Goal: Communication & Community: Connect with others

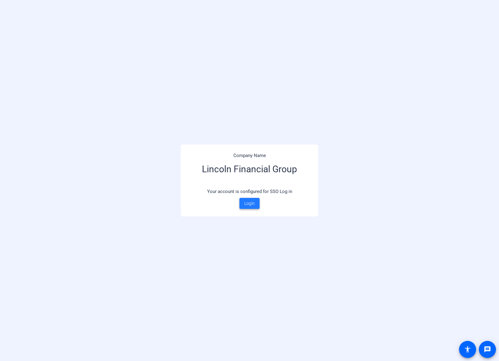
click at [249, 202] on span "Login" at bounding box center [249, 203] width 10 height 6
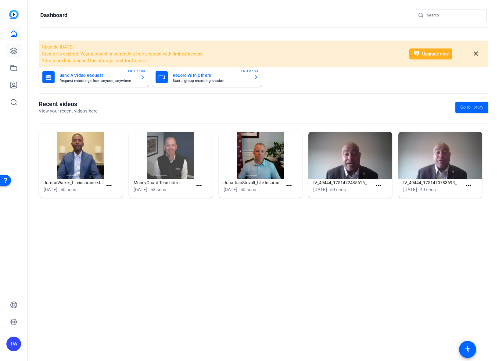
click at [12, 50] on icon at bounding box center [13, 50] width 7 height 7
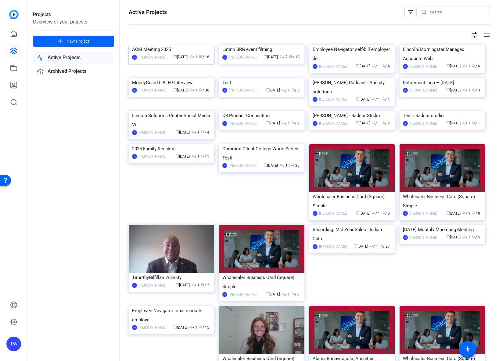
click at [200, 45] on img at bounding box center [171, 45] width 85 height 0
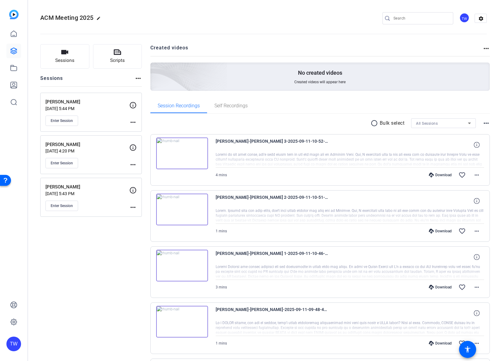
click at [136, 79] on mat-icon "more_horiz" at bounding box center [137, 78] width 7 height 7
click at [136, 79] on div at bounding box center [249, 180] width 499 height 361
click at [64, 52] on icon "button" at bounding box center [64, 52] width 7 height 4
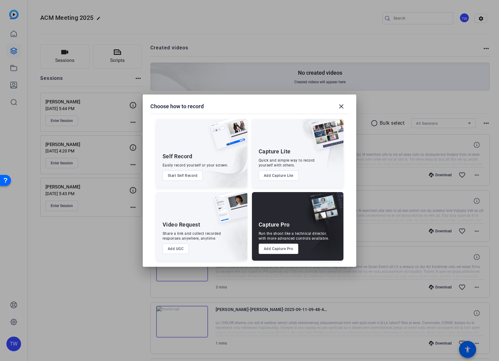
click at [275, 248] on button "Add Capture Pro" at bounding box center [278, 249] width 40 height 10
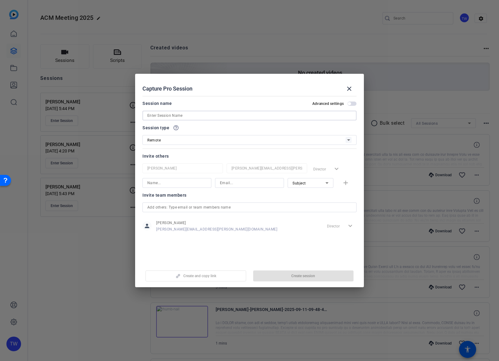
click at [189, 114] on input at bounding box center [249, 115] width 204 height 7
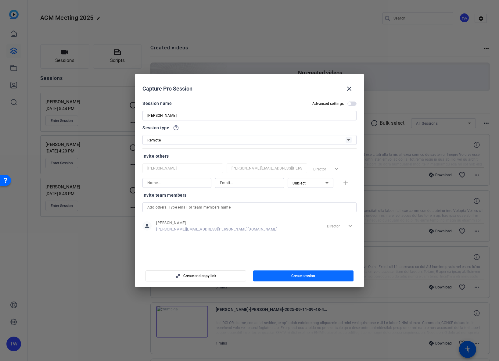
type input "[PERSON_NAME]"
click at [305, 275] on span "Create session" at bounding box center [303, 275] width 24 height 5
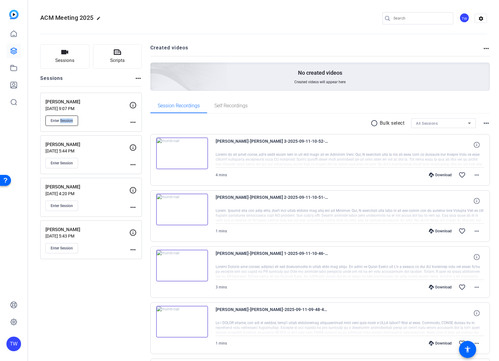
click at [60, 120] on span "Enter Session" at bounding box center [62, 120] width 22 height 5
click at [133, 122] on mat-icon "more_horiz" at bounding box center [132, 122] width 7 height 7
click at [110, 117] on div at bounding box center [249, 180] width 499 height 361
click at [68, 119] on span "Enter Session" at bounding box center [62, 120] width 22 height 5
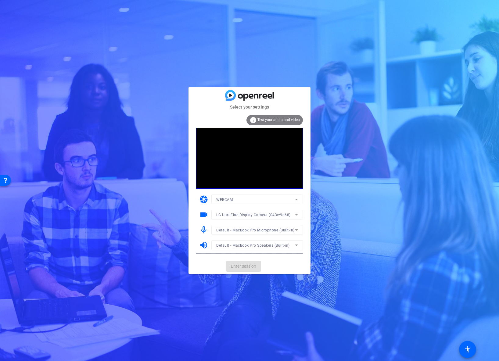
click at [272, 264] on mat-card-actions "Enter session" at bounding box center [249, 266] width 122 height 16
click at [244, 266] on span "Enter session" at bounding box center [243, 266] width 25 height 6
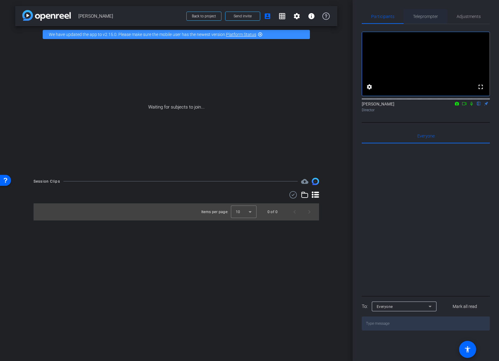
click at [422, 16] on span "Teleprompter" at bounding box center [425, 16] width 25 height 4
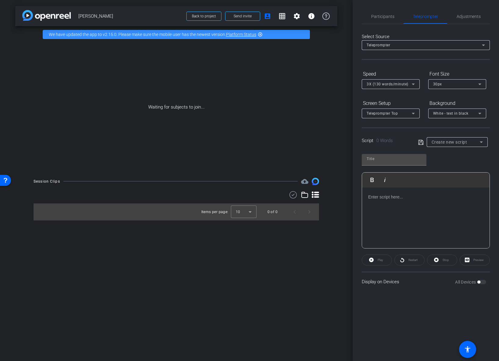
click at [401, 205] on div at bounding box center [425, 217] width 127 height 61
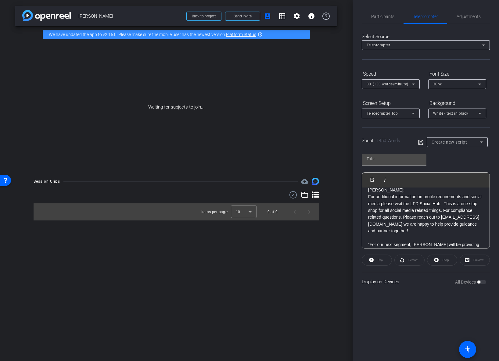
scroll to position [1364, 0]
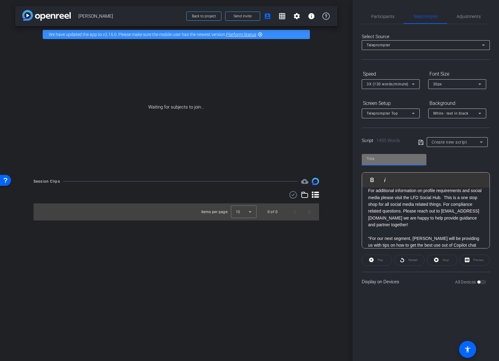
click at [376, 159] on input "text" at bounding box center [393, 158] width 55 height 7
type input "Allyson-Kelly Script"
click at [419, 143] on icon at bounding box center [420, 142] width 5 height 7
click at [239, 16] on span "Send invite" at bounding box center [242, 16] width 18 height 5
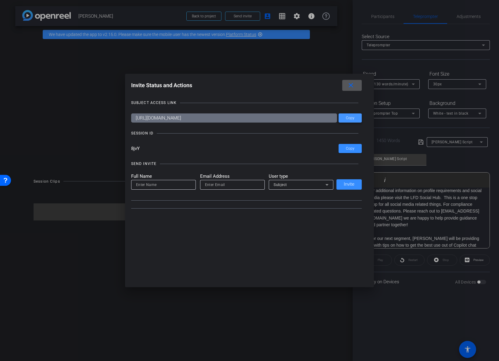
click at [348, 117] on span "Copy" at bounding box center [350, 118] width 9 height 5
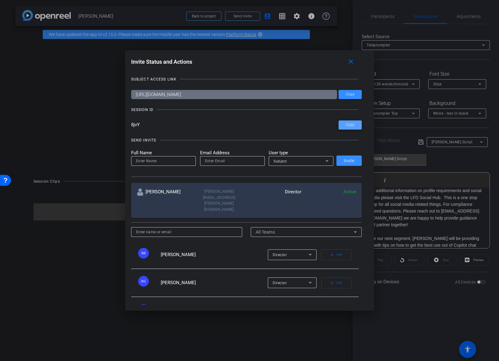
click at [348, 124] on span "Copy" at bounding box center [350, 125] width 9 height 5
click at [228, 162] on input "email" at bounding box center [232, 160] width 55 height 7
paste input "noah.diehm@lfg.com"
type input "noah.diehm@lfg.com"
click at [170, 161] on input at bounding box center [163, 160] width 55 height 7
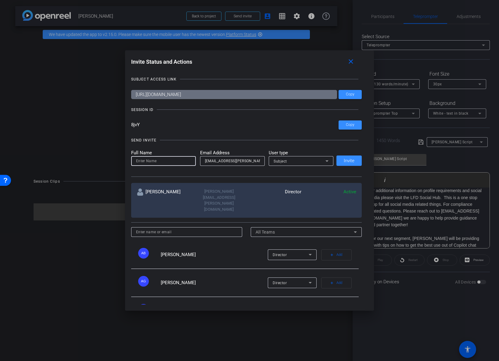
paste input "[EMAIL_ADDRESS][PERSON_NAME][DOMAIN_NAME]"
click at [145, 161] on input "noah.[PERSON_NAME]" at bounding box center [163, 160] width 55 height 7
click at [320, 161] on div "Subject" at bounding box center [299, 161] width 52 height 8
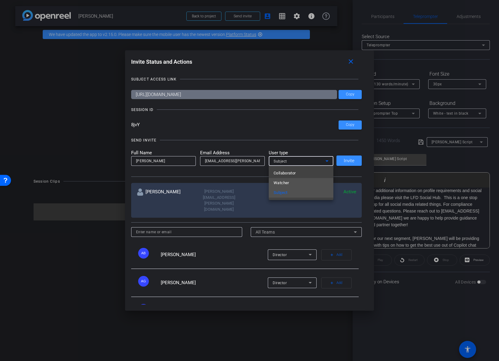
click at [282, 182] on span "Watcher" at bounding box center [281, 182] width 16 height 7
click at [137, 162] on input "noah diehm" at bounding box center [163, 160] width 55 height 7
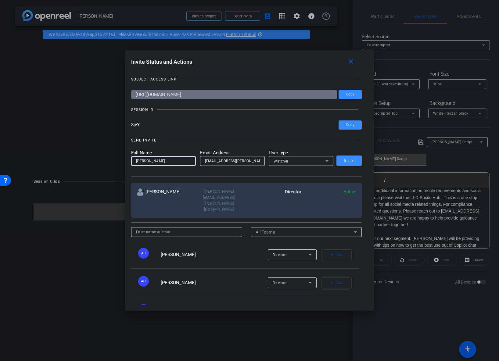
click at [148, 161] on input "Noah diehm" at bounding box center [163, 160] width 55 height 7
type input "[PERSON_NAME]"
click at [350, 160] on span "Invite" at bounding box center [349, 161] width 11 height 5
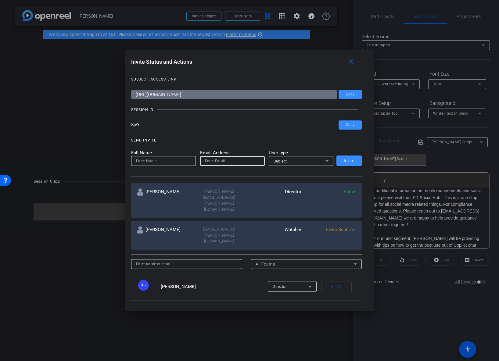
click at [236, 161] on input "email" at bounding box center [232, 160] width 55 height 7
paste input "[PERSON_NAME][EMAIL_ADDRESS][PERSON_NAME][DOMAIN_NAME]"
type input "[PERSON_NAME][EMAIL_ADDRESS][PERSON_NAME][DOMAIN_NAME]"
click at [146, 162] on input at bounding box center [163, 160] width 55 height 7
paste input "[PERSON_NAME][EMAIL_ADDRESS][PERSON_NAME][DOMAIN_NAME]"
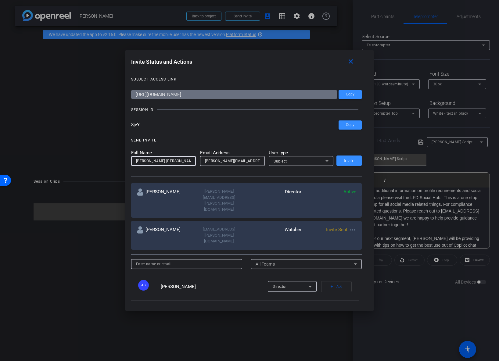
click at [150, 160] on input "[PERSON_NAME].[PERSON_NAME]" at bounding box center [163, 160] width 55 height 7
drag, startPoint x: 147, startPoint y: 162, endPoint x: 121, endPoint y: 162, distance: 25.9
click at [121, 162] on div "Invite Status and Actions close SUBJECT ACCESS LINK https://capture.openreel.co…" at bounding box center [249, 180] width 499 height 361
type input "[PERSON_NAME]"
click at [301, 160] on div "Subject" at bounding box center [299, 161] width 52 height 8
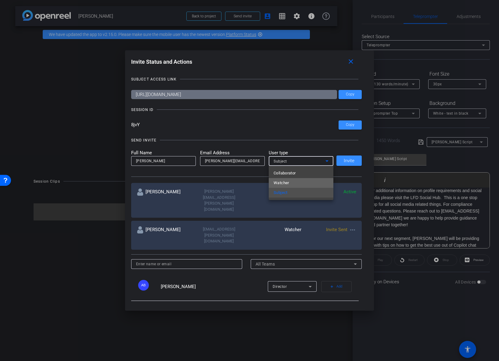
click at [284, 183] on span "Watcher" at bounding box center [281, 182] width 16 height 7
click at [346, 160] on span "Invite" at bounding box center [349, 161] width 11 height 5
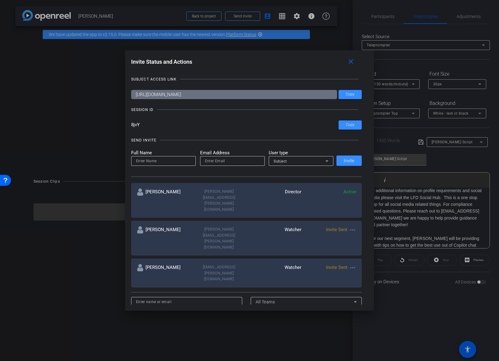
click at [237, 159] on input "email" at bounding box center [232, 160] width 55 height 7
paste input "[PERSON_NAME][EMAIL_ADDRESS][PERSON_NAME][DOMAIN_NAME]"
type input "[PERSON_NAME][EMAIL_ADDRESS][PERSON_NAME][DOMAIN_NAME]"
click at [308, 161] on div "Subject" at bounding box center [299, 161] width 52 height 8
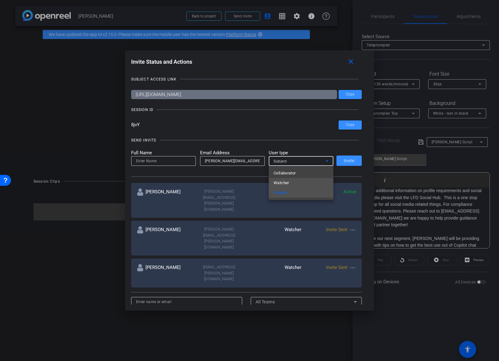
click at [286, 183] on span "Watcher" at bounding box center [281, 182] width 16 height 7
click at [163, 160] on input at bounding box center [163, 160] width 55 height 7
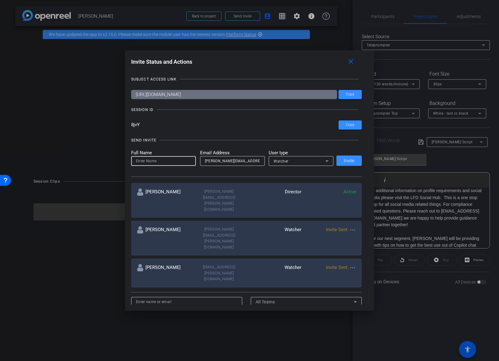
paste input "[PERSON_NAME][EMAIL_ADDRESS][PERSON_NAME][DOMAIN_NAME]"
click at [156, 161] on input "[PERSON_NAME].[PERSON_NAME]" at bounding box center [163, 160] width 55 height 7
click at [138, 161] on input "[PERSON_NAME]" at bounding box center [163, 160] width 55 height 7
click at [181, 162] on input "[PERSON_NAME]" at bounding box center [163, 160] width 55 height 7
type input "[PERSON_NAME]"
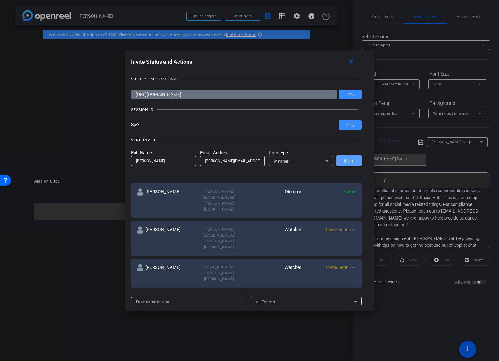
click at [350, 160] on span "Invite" at bounding box center [349, 161] width 11 height 5
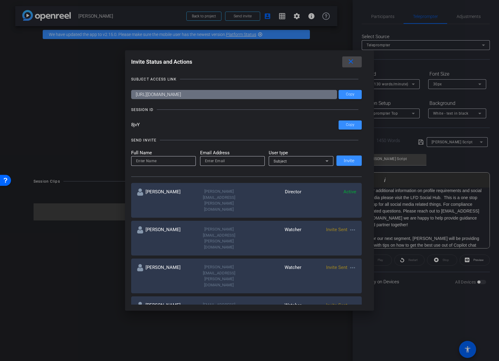
click at [352, 62] on mat-icon "close" at bounding box center [351, 62] width 8 height 8
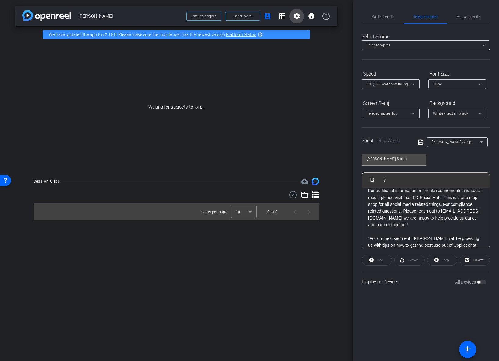
click at [296, 16] on mat-icon "settings" at bounding box center [296, 15] width 7 height 7
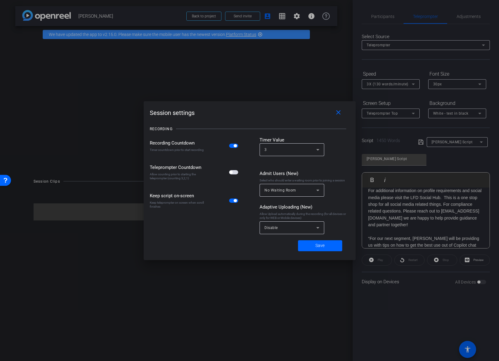
click at [234, 172] on span "button" at bounding box center [233, 172] width 9 height 4
click at [321, 245] on span "Save" at bounding box center [319, 245] width 9 height 6
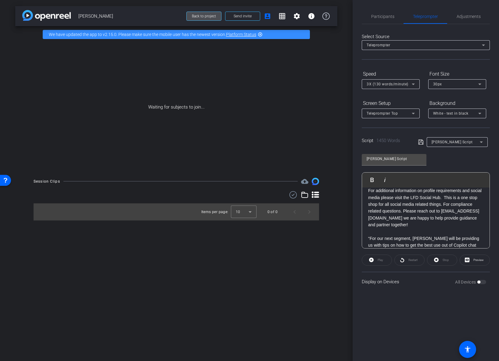
click at [207, 16] on span "Back to project" at bounding box center [204, 16] width 24 height 4
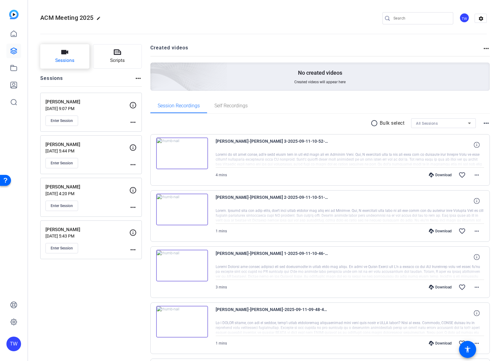
click at [62, 51] on icon "button" at bounding box center [64, 52] width 7 height 4
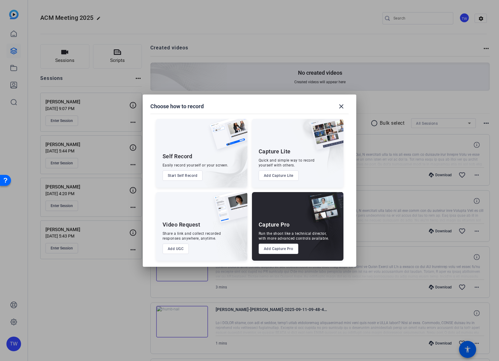
click at [278, 248] on button "Add Capture Pro" at bounding box center [278, 249] width 40 height 10
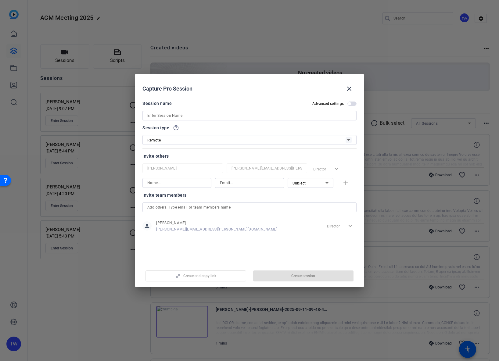
click at [184, 116] on input at bounding box center [249, 115] width 204 height 7
paste input "[PERSON_NAME]"
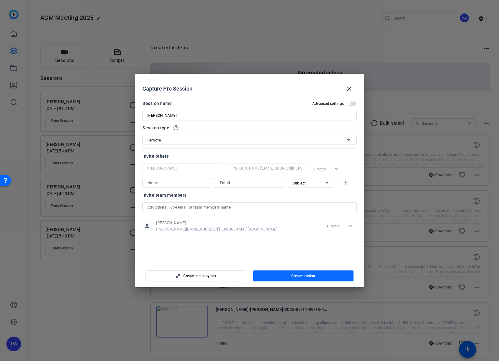
type input "[PERSON_NAME]"
click at [300, 276] on span "Create session" at bounding box center [303, 275] width 24 height 5
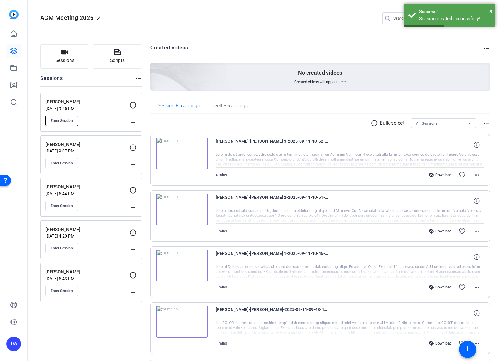
click at [63, 119] on span "Enter Session" at bounding box center [62, 120] width 22 height 5
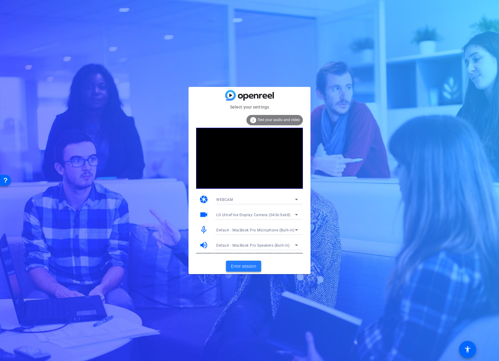
click at [242, 267] on span "Enter session" at bounding box center [243, 266] width 25 height 6
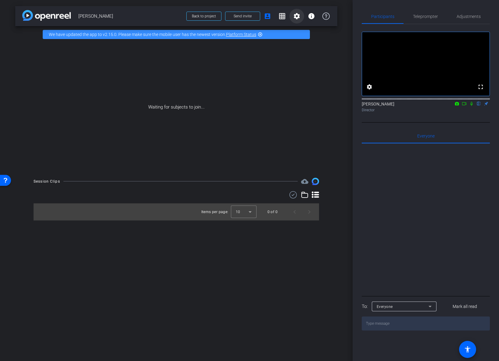
click at [297, 16] on mat-icon "settings" at bounding box center [296, 15] width 7 height 7
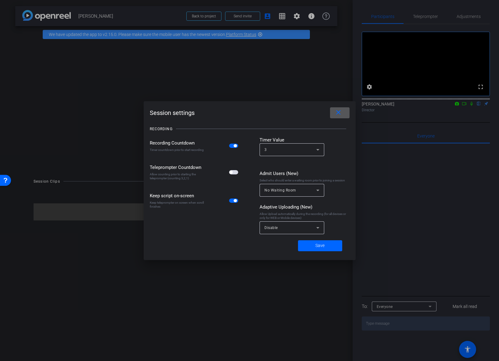
click at [236, 172] on span "button" at bounding box center [233, 172] width 9 height 4
click at [312, 244] on span at bounding box center [320, 245] width 44 height 15
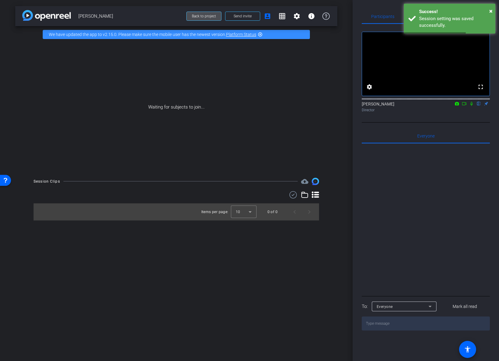
click at [205, 15] on span "Back to project" at bounding box center [204, 16] width 24 height 4
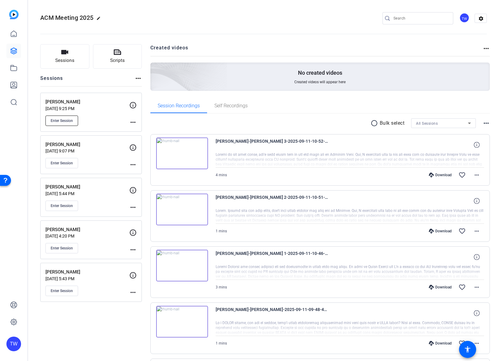
click at [63, 120] on span "Enter Session" at bounding box center [62, 120] width 22 height 5
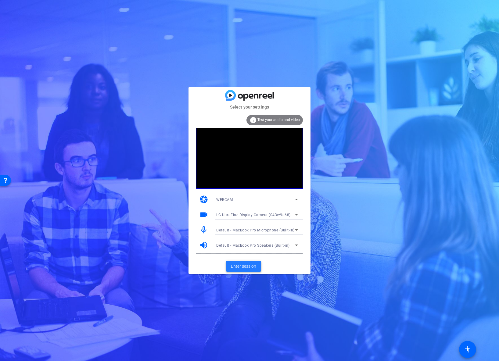
click at [242, 267] on span "Enter session" at bounding box center [243, 266] width 25 height 6
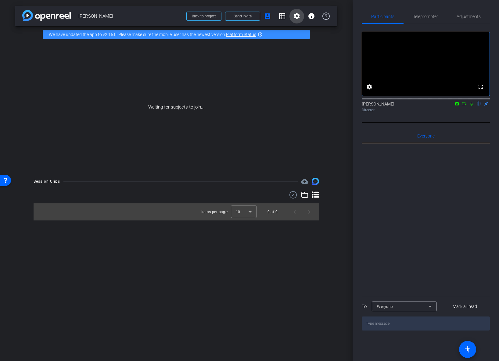
click at [295, 16] on mat-icon "settings" at bounding box center [296, 15] width 7 height 7
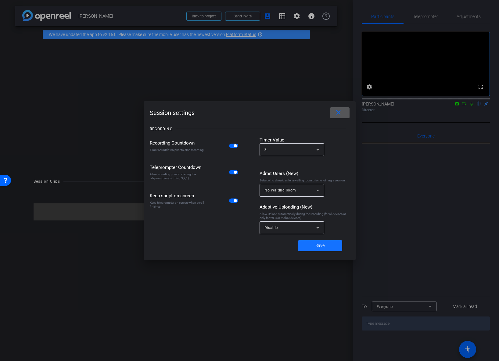
click at [316, 244] on span "Save" at bounding box center [319, 245] width 9 height 6
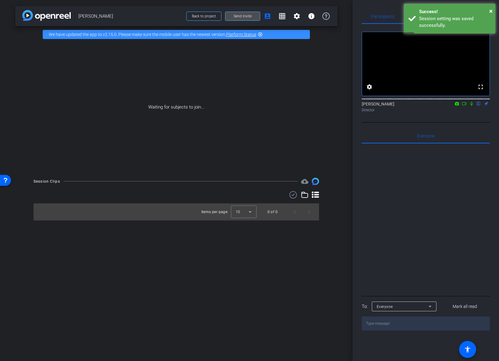
click at [234, 16] on span "Send invite" at bounding box center [242, 16] width 18 height 5
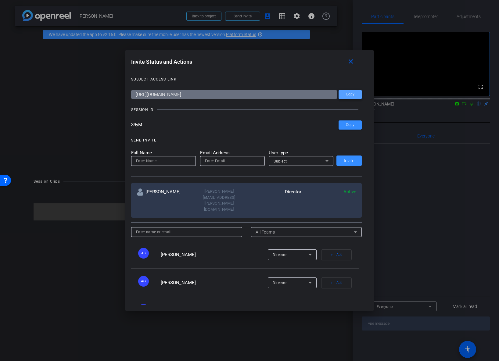
click at [349, 94] on span "Copy" at bounding box center [350, 94] width 9 height 5
click at [348, 124] on span "Copy" at bounding box center [350, 125] width 9 height 5
click at [239, 162] on input "email" at bounding box center [232, 160] width 55 height 7
paste input "[EMAIL_ADDRESS][PERSON_NAME][DOMAIN_NAME]"
type input "[EMAIL_ADDRESS][PERSON_NAME][DOMAIN_NAME]"
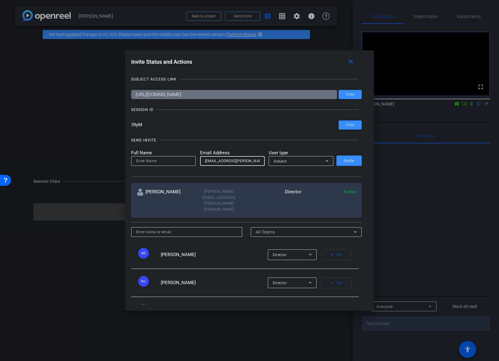
click at [161, 160] on input at bounding box center [163, 160] width 55 height 7
paste input "[EMAIL_ADDRESS][PERSON_NAME][DOMAIN_NAME]"
click at [147, 161] on input "noah.[PERSON_NAME]" at bounding box center [163, 160] width 55 height 7
click at [138, 160] on input "[PERSON_NAME]" at bounding box center [163, 160] width 55 height 7
type input "[PERSON_NAME]"
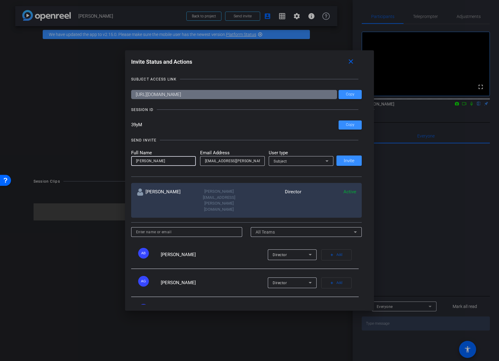
click at [326, 161] on icon at bounding box center [326, 161] width 3 height 2
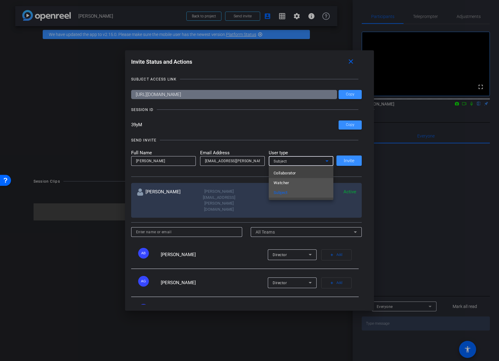
click at [287, 182] on span "Watcher" at bounding box center [281, 182] width 16 height 7
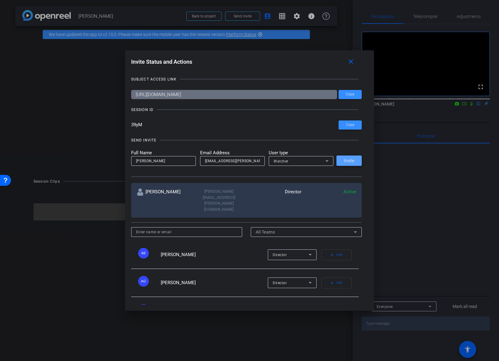
click at [350, 159] on span "Invite" at bounding box center [349, 161] width 11 height 5
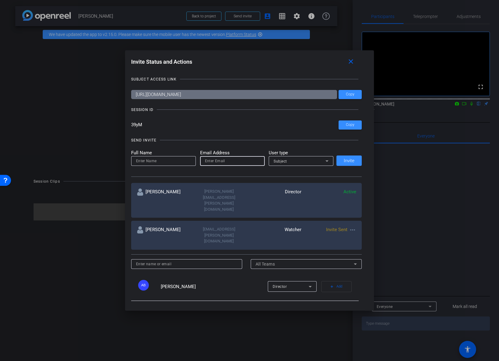
click at [250, 160] on input "email" at bounding box center [232, 160] width 55 height 7
paste input "[PERSON_NAME][EMAIL_ADDRESS][PERSON_NAME][DOMAIN_NAME]"
type input "[PERSON_NAME][EMAIL_ADDRESS][PERSON_NAME][DOMAIN_NAME]"
click at [161, 162] on input at bounding box center [163, 160] width 55 height 7
paste input "[PERSON_NAME][EMAIL_ADDRESS][PERSON_NAME][DOMAIN_NAME]"
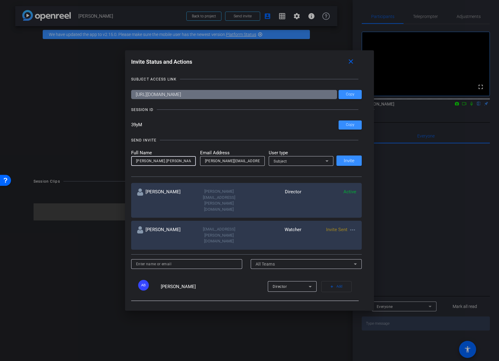
click at [150, 161] on input "[PERSON_NAME].[PERSON_NAME]" at bounding box center [163, 160] width 55 height 7
click at [138, 161] on input "[PERSON_NAME]" at bounding box center [163, 160] width 55 height 7
type input "Steven Hamilton"
click at [304, 160] on div "Subject" at bounding box center [299, 161] width 52 height 8
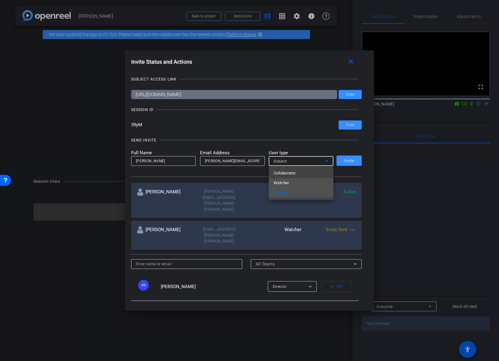
click at [284, 182] on span "Watcher" at bounding box center [281, 182] width 16 height 7
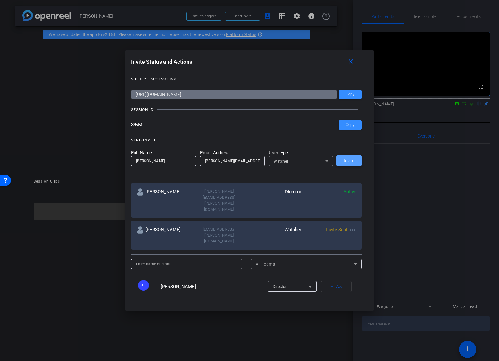
click at [352, 161] on span "Invite" at bounding box center [349, 161] width 11 height 5
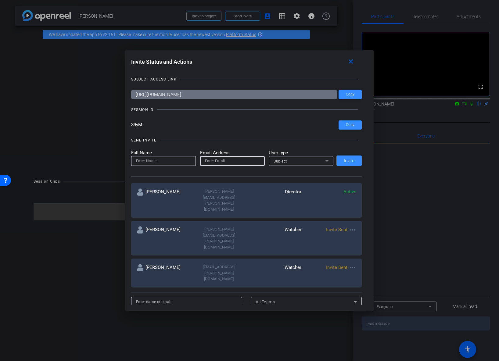
click at [248, 162] on input "email" at bounding box center [232, 160] width 55 height 7
paste input "[PERSON_NAME][EMAIL_ADDRESS][PERSON_NAME][DOMAIN_NAME]"
type input "[PERSON_NAME][EMAIL_ADDRESS][PERSON_NAME][DOMAIN_NAME]"
click at [169, 160] on input at bounding box center [163, 160] width 55 height 7
paste input "[PERSON_NAME][EMAIL_ADDRESS][PERSON_NAME][DOMAIN_NAME]"
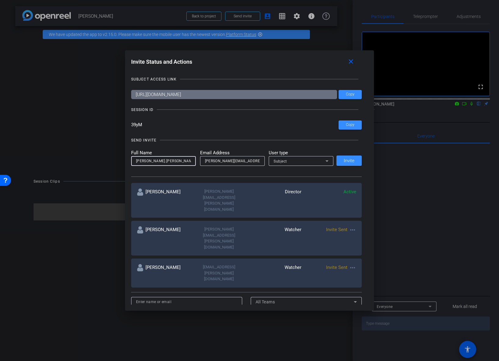
scroll to position [2, 0]
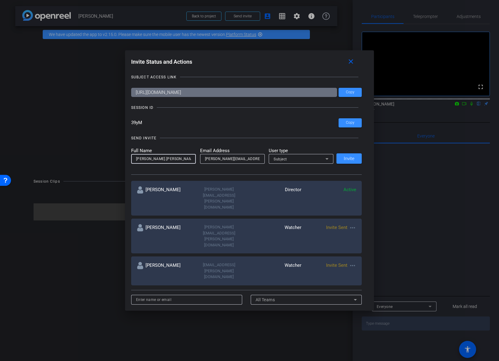
click at [156, 159] on input "[PERSON_NAME].[PERSON_NAME]" at bounding box center [163, 158] width 55 height 7
click at [138, 160] on input "[PERSON_NAME]" at bounding box center [163, 158] width 55 height 7
type input "[PERSON_NAME]"
click at [323, 159] on icon at bounding box center [326, 158] width 7 height 7
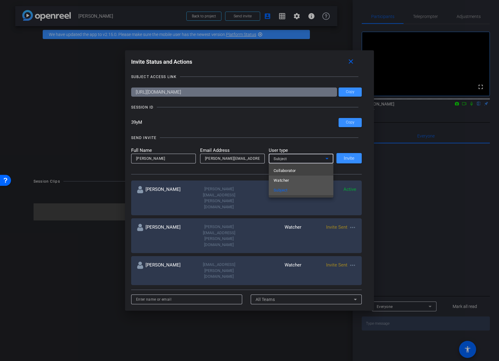
click at [295, 180] on mat-option "Watcher" at bounding box center [301, 181] width 65 height 10
click at [348, 158] on span "Invite" at bounding box center [349, 158] width 11 height 5
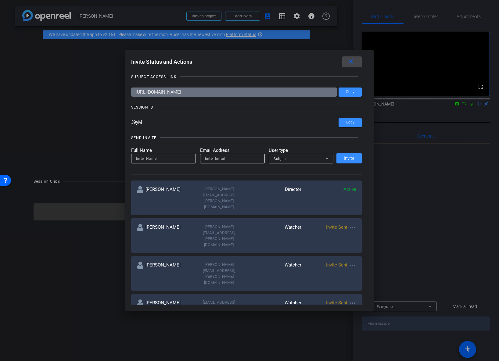
click at [350, 61] on mat-icon "close" at bounding box center [351, 62] width 8 height 8
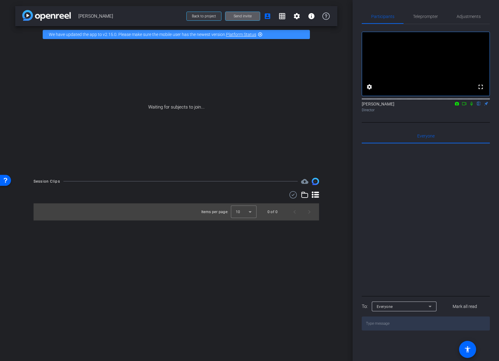
click at [210, 16] on span "Back to project" at bounding box center [204, 16] width 24 height 4
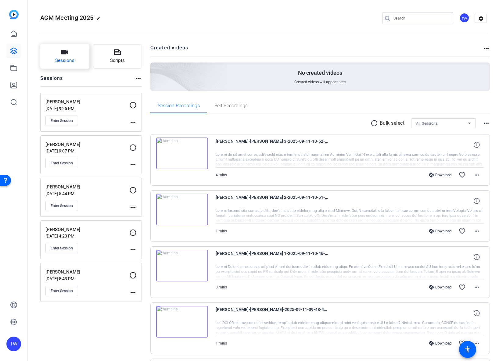
click at [64, 52] on icon "button" at bounding box center [64, 52] width 7 height 4
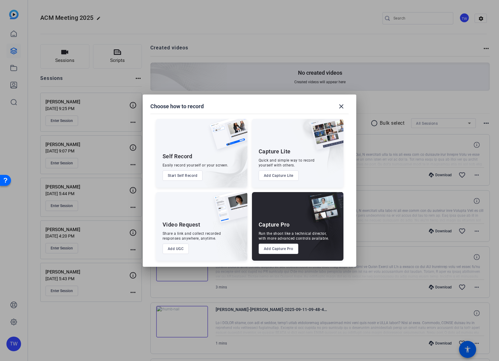
click at [276, 249] on button "Add Capture Pro" at bounding box center [278, 249] width 40 height 10
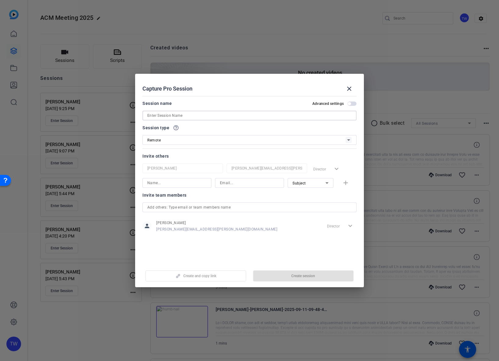
click at [204, 116] on input at bounding box center [249, 115] width 204 height 7
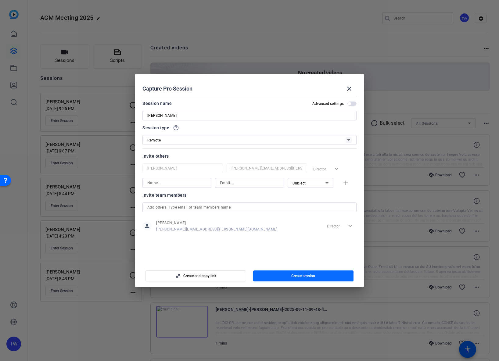
type input "[PERSON_NAME]"
click at [300, 275] on span "Create session" at bounding box center [303, 275] width 24 height 5
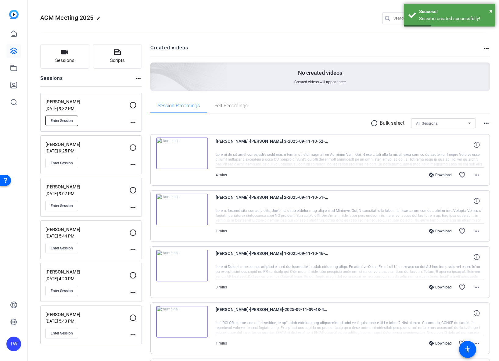
click at [65, 119] on span "Enter Session" at bounding box center [62, 120] width 22 height 5
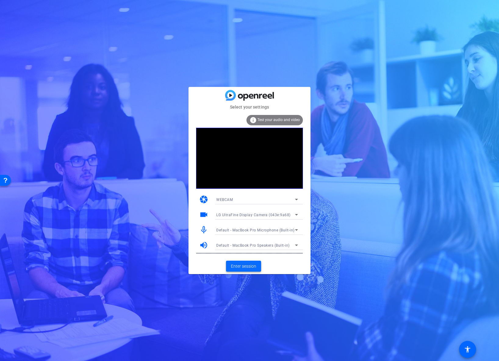
click at [245, 266] on span "Enter session" at bounding box center [243, 266] width 25 height 6
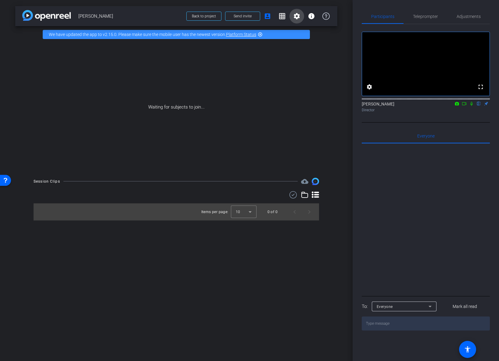
click at [297, 16] on mat-icon "settings" at bounding box center [296, 15] width 7 height 7
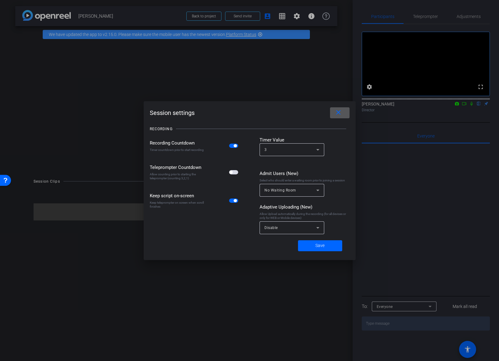
click at [236, 173] on span "button" at bounding box center [233, 172] width 9 height 4
click at [319, 244] on span "Save" at bounding box center [319, 245] width 9 height 6
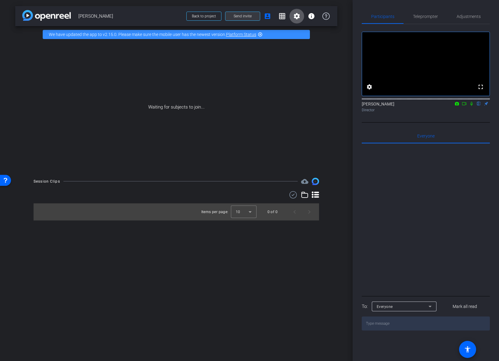
click at [240, 16] on span "Send invite" at bounding box center [242, 16] width 18 height 5
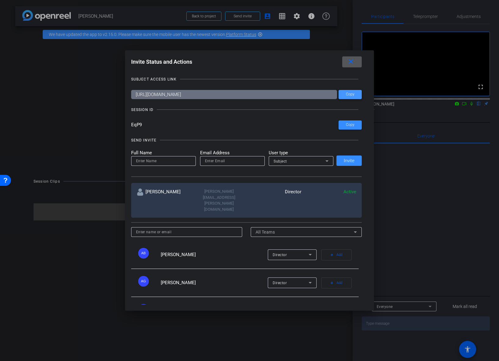
click at [349, 94] on span "Copy" at bounding box center [350, 94] width 9 height 5
click at [350, 94] on span "Copy" at bounding box center [350, 94] width 9 height 5
click at [357, 126] on span at bounding box center [349, 125] width 23 height 15
click at [231, 160] on input "email" at bounding box center [232, 160] width 55 height 7
paste input "[EMAIL_ADDRESS][PERSON_NAME][DOMAIN_NAME]"
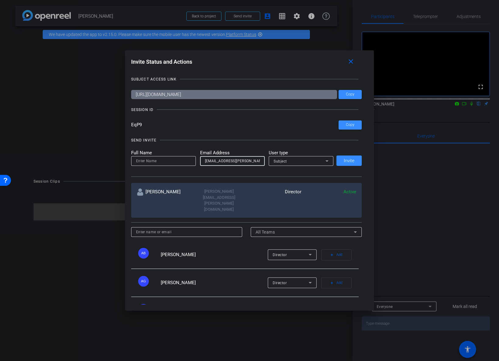
type input "[EMAIL_ADDRESS][PERSON_NAME][DOMAIN_NAME]"
click at [174, 161] on input at bounding box center [163, 160] width 55 height 7
paste input "[EMAIL_ADDRESS][PERSON_NAME][DOMAIN_NAME]"
click at [147, 160] on input "noah.[PERSON_NAME]" at bounding box center [163, 160] width 55 height 7
click at [138, 160] on input "[PERSON_NAME]" at bounding box center [163, 160] width 55 height 7
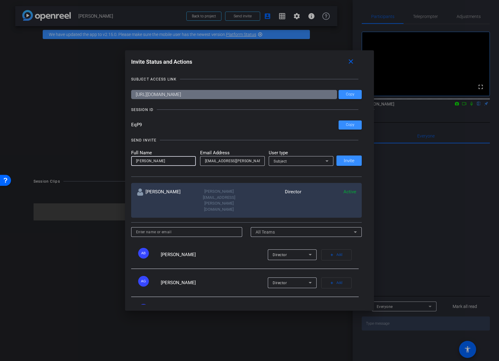
type input "[PERSON_NAME]"
click at [303, 161] on div "Subject" at bounding box center [299, 161] width 52 height 8
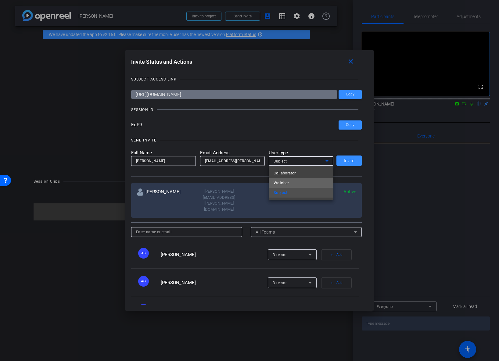
click at [286, 183] on span "Watcher" at bounding box center [281, 182] width 16 height 7
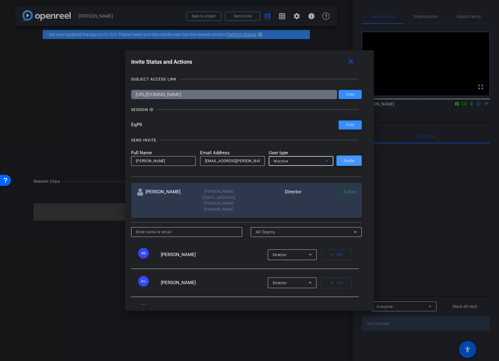
click at [349, 160] on span "Invite" at bounding box center [349, 161] width 11 height 5
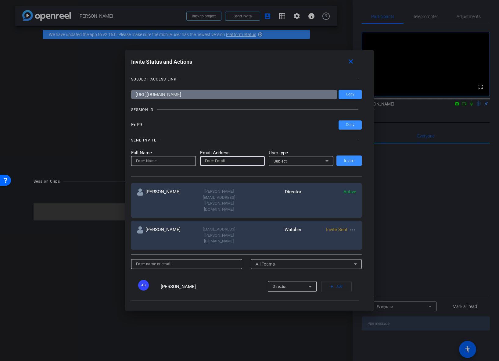
click at [243, 160] on input "email" at bounding box center [232, 160] width 55 height 7
paste input "[PERSON_NAME][EMAIL_ADDRESS][PERSON_NAME][DOMAIN_NAME]"
type input "[PERSON_NAME][EMAIL_ADDRESS][PERSON_NAME][DOMAIN_NAME]"
click at [175, 163] on input at bounding box center [163, 160] width 55 height 7
paste input "[PERSON_NAME][EMAIL_ADDRESS][PERSON_NAME][DOMAIN_NAME]"
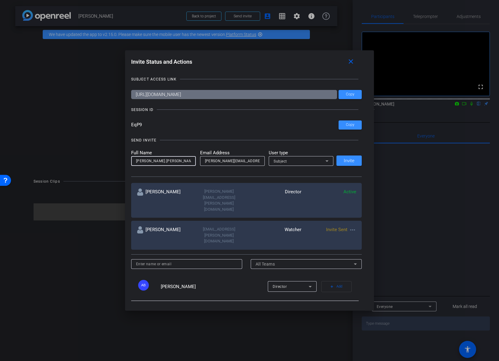
drag, startPoint x: 151, startPoint y: 161, endPoint x: 154, endPoint y: 160, distance: 3.7
click at [151, 161] on input "[PERSON_NAME].[PERSON_NAME]" at bounding box center [163, 160] width 55 height 7
drag, startPoint x: 149, startPoint y: 160, endPoint x: 163, endPoint y: 153, distance: 15.4
click at [150, 160] on input "[PERSON_NAME].[PERSON_NAME]" at bounding box center [163, 160] width 55 height 7
drag, startPoint x: 147, startPoint y: 162, endPoint x: 131, endPoint y: 159, distance: 16.0
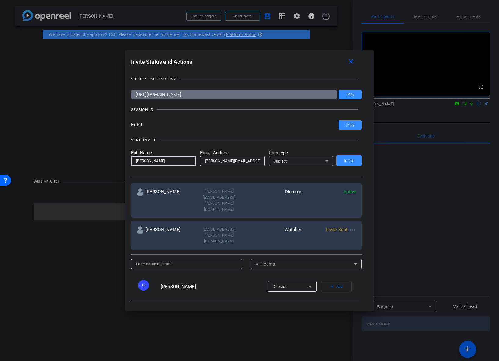
click at [131, 159] on div "[PERSON_NAME]" at bounding box center [163, 161] width 65 height 10
type input "[PERSON_NAME]"
click at [313, 161] on div "Subject" at bounding box center [299, 161] width 52 height 8
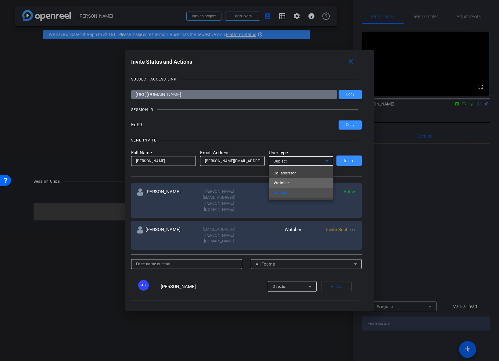
click at [301, 185] on mat-option "Watcher" at bounding box center [301, 183] width 65 height 10
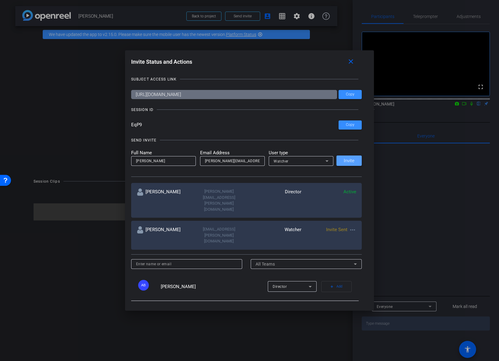
click at [348, 160] on span "Invite" at bounding box center [349, 161] width 11 height 5
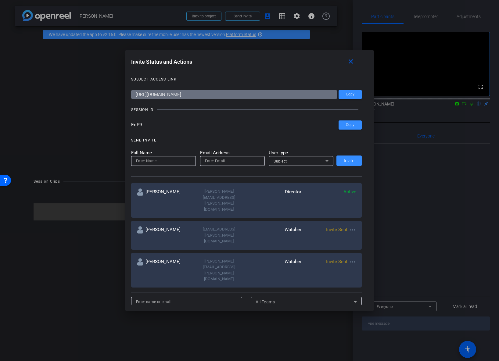
click at [172, 162] on input at bounding box center [163, 160] width 55 height 7
click at [242, 162] on input "email" at bounding box center [232, 160] width 55 height 7
paste input "[PERSON_NAME][EMAIL_ADDRESS][PERSON_NAME][DOMAIN_NAME]"
type input "[PERSON_NAME][EMAIL_ADDRESS][PERSON_NAME][DOMAIN_NAME]"
click at [166, 162] on input at bounding box center [163, 160] width 55 height 7
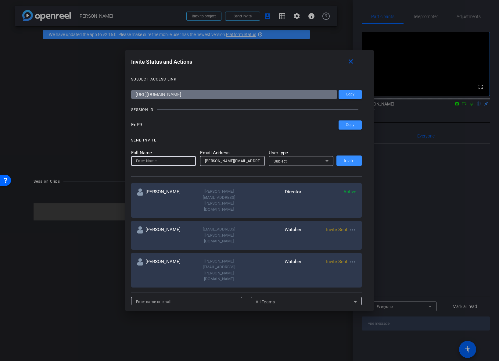
paste input "[PERSON_NAME][EMAIL_ADDRESS][PERSON_NAME][DOMAIN_NAME]"
click at [155, 160] on input "[PERSON_NAME].[PERSON_NAME]" at bounding box center [163, 160] width 55 height 7
click at [155, 161] on input "[PERSON_NAME].[PERSON_NAME]" at bounding box center [163, 160] width 55 height 7
click at [160, 160] on input "[PERSON_NAME].[PERSON_NAME]" at bounding box center [163, 160] width 55 height 7
click at [157, 161] on input "[PERSON_NAME].[PERSON_NAME]" at bounding box center [163, 160] width 55 height 7
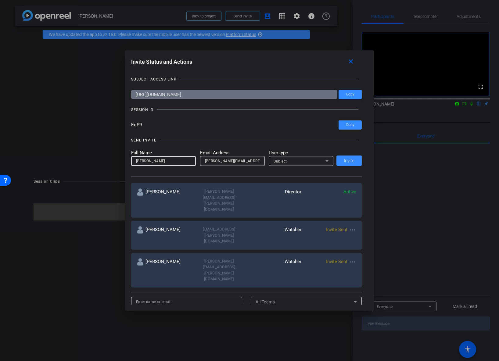
type input "[PERSON_NAME]"
click at [305, 160] on div "Subject" at bounding box center [299, 161] width 52 height 8
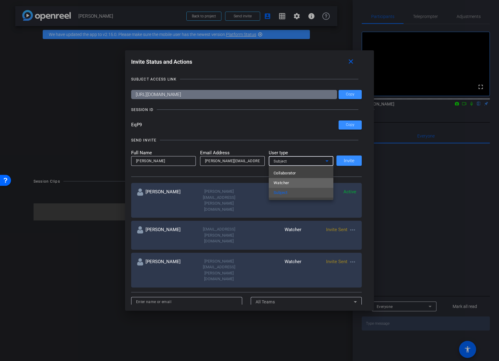
click at [294, 183] on mat-option "Watcher" at bounding box center [301, 183] width 65 height 10
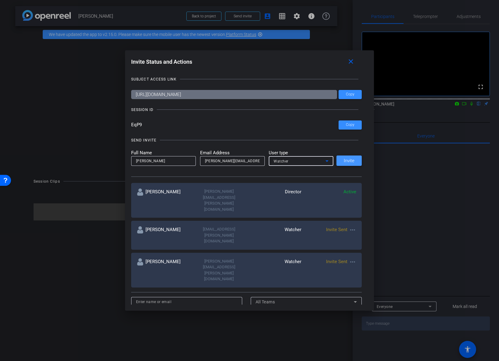
click at [350, 159] on span "Invite" at bounding box center [349, 161] width 11 height 5
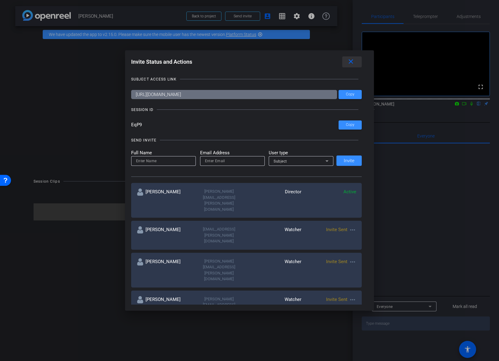
click at [352, 61] on mat-icon "close" at bounding box center [351, 62] width 8 height 8
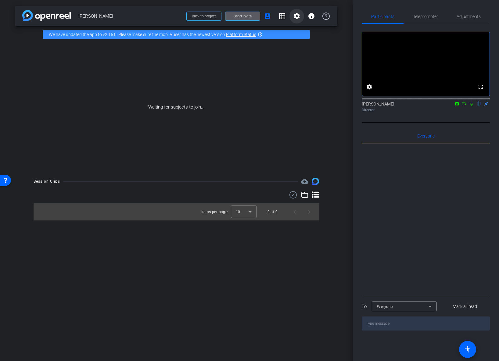
click at [298, 16] on mat-icon "settings" at bounding box center [296, 15] width 7 height 7
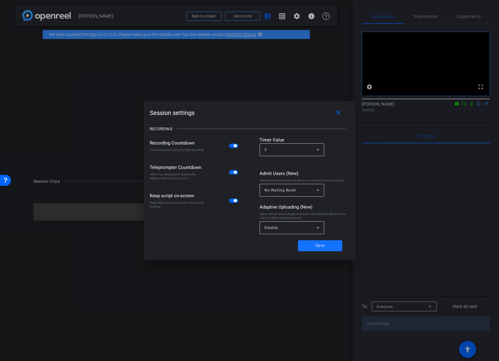
click at [319, 246] on span "Save" at bounding box center [319, 245] width 9 height 6
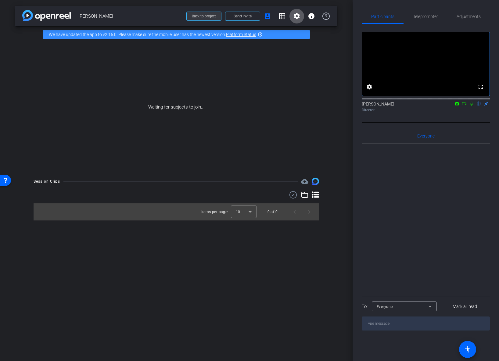
click at [212, 16] on span "Back to project" at bounding box center [204, 16] width 24 height 4
